Goal: Learn about a topic

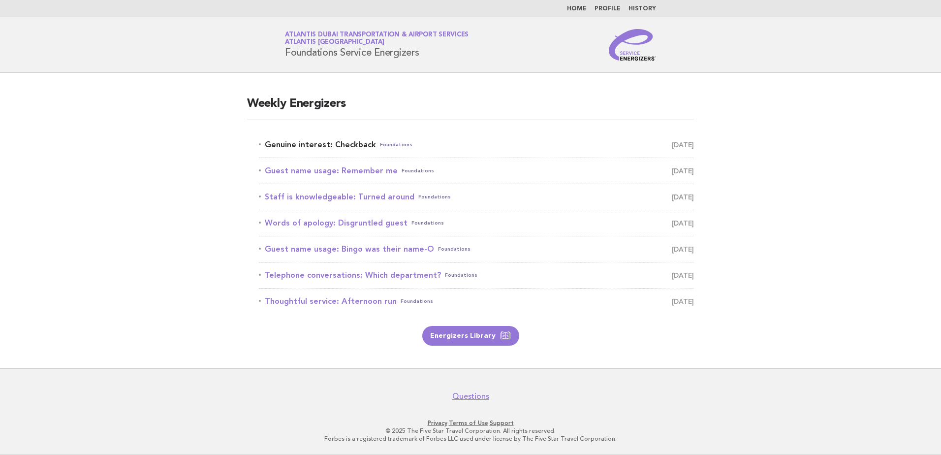
click at [383, 142] on span "Foundations" at bounding box center [396, 145] width 32 height 14
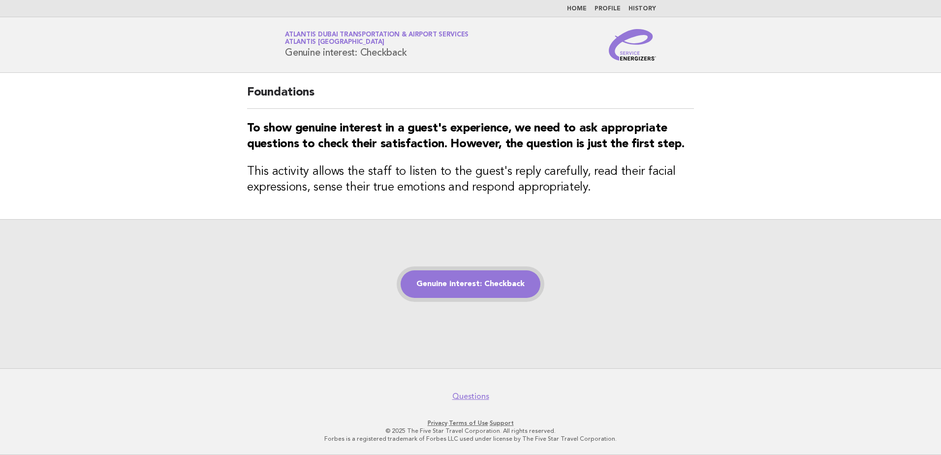
click at [463, 284] on link "Genuine interest: Checkback" at bounding box center [471, 284] width 140 height 28
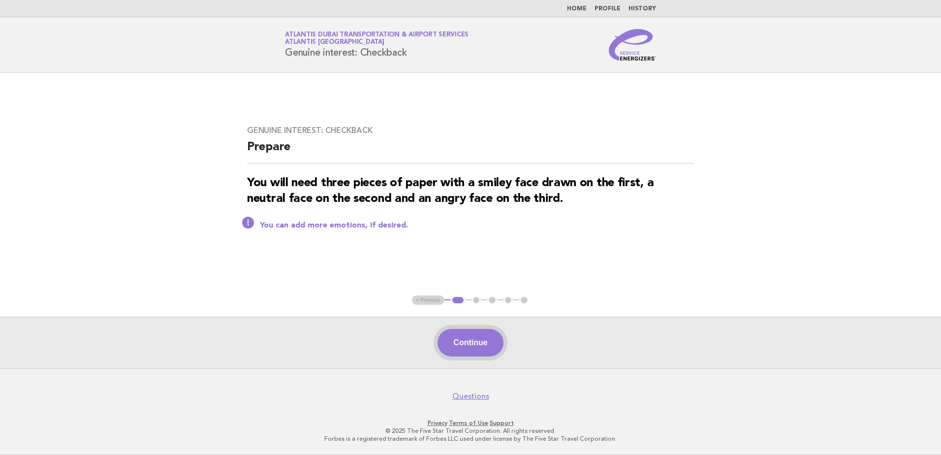
click at [470, 345] on button "Continue" at bounding box center [470, 343] width 65 height 28
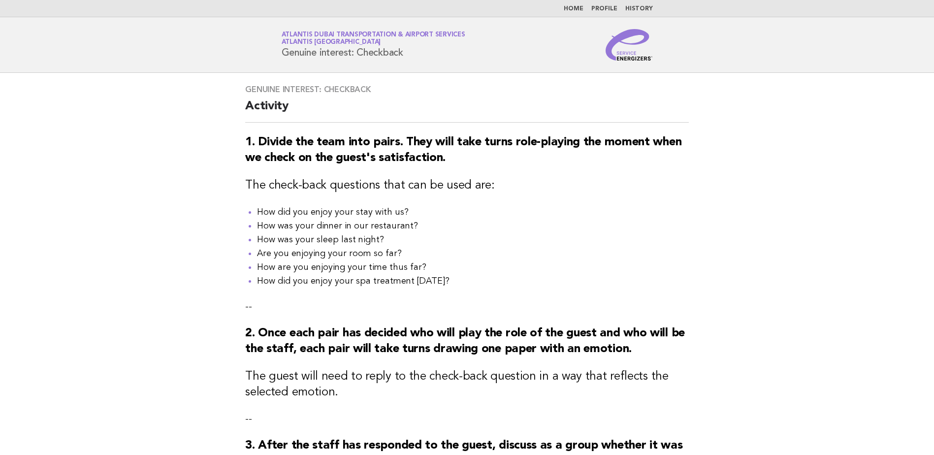
scroll to position [247, 0]
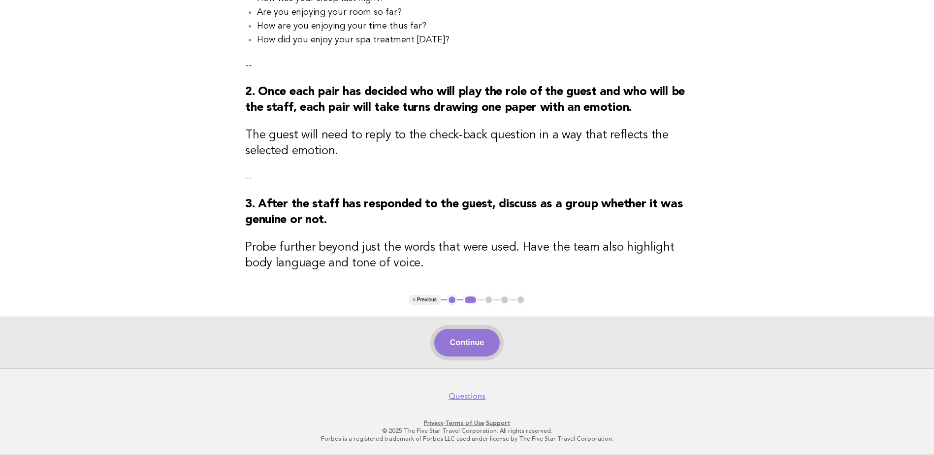
click at [484, 346] on button "Continue" at bounding box center [466, 343] width 65 height 28
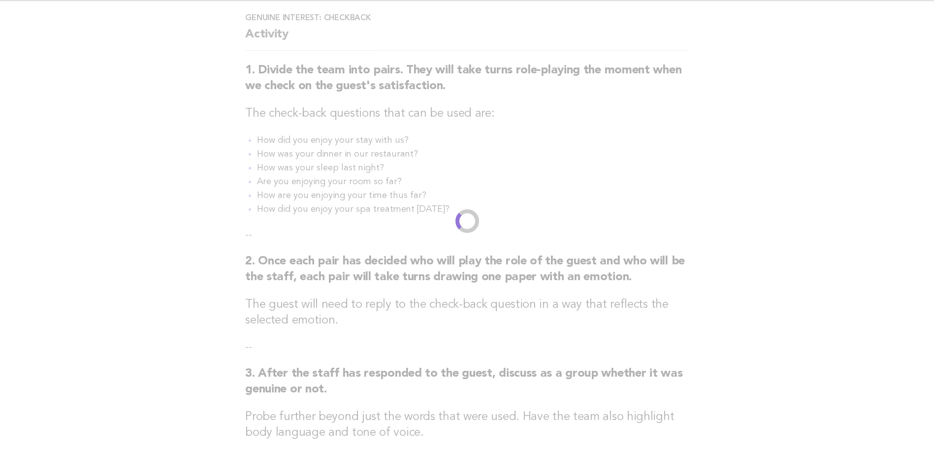
scroll to position [0, 0]
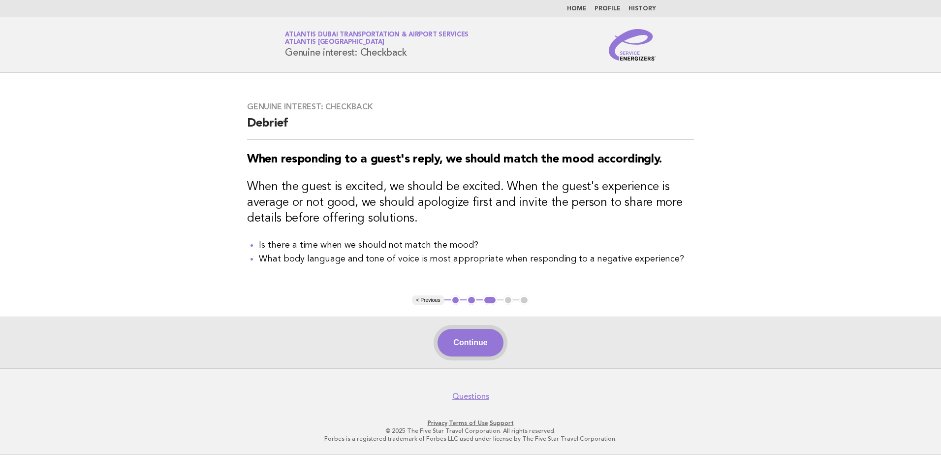
click at [489, 341] on button "Continue" at bounding box center [470, 343] width 65 height 28
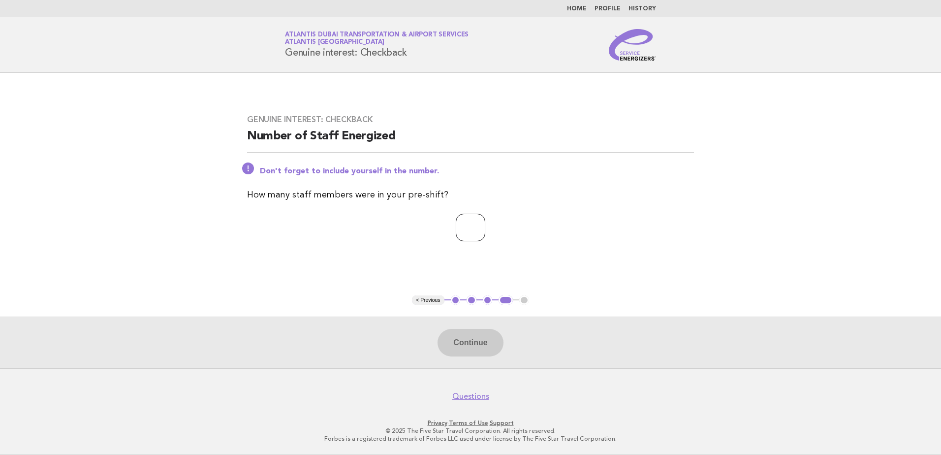
click at [472, 232] on input "number" at bounding box center [471, 228] width 30 height 28
type input "**"
click at [463, 338] on button "Continue" at bounding box center [470, 343] width 65 height 28
